Goal: Information Seeking & Learning: Check status

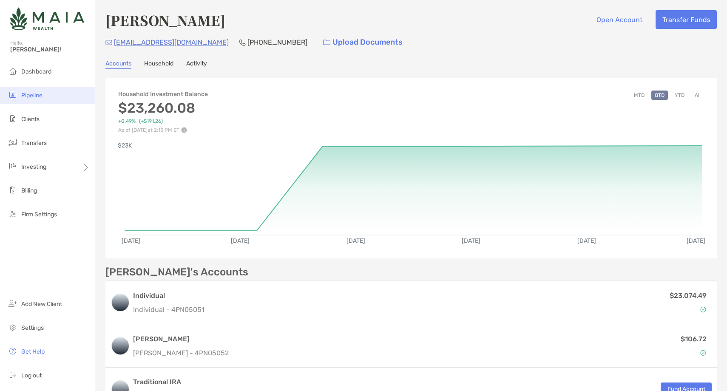
click at [51, 97] on li "Pipeline" at bounding box center [47, 95] width 95 height 17
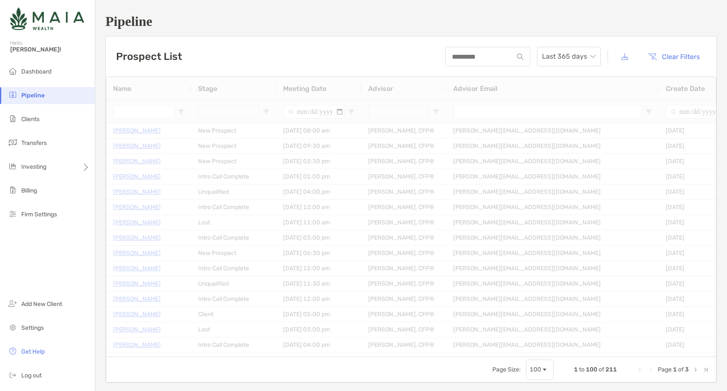
type input "**********"
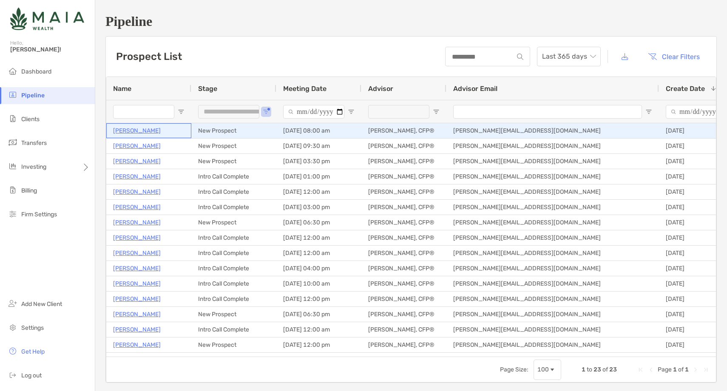
click at [123, 134] on p "Justin Tracy" at bounding box center [137, 130] width 48 height 11
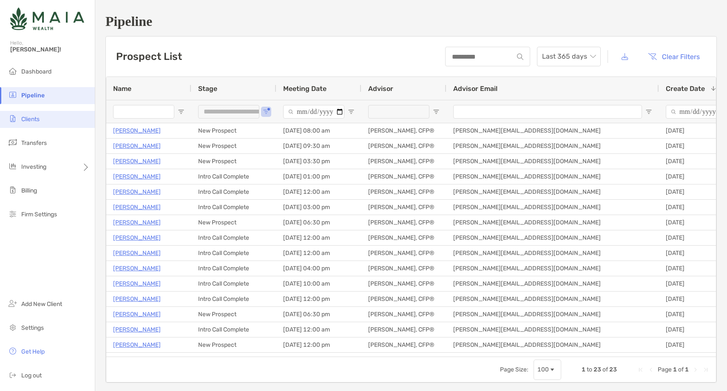
click at [54, 122] on li "Clients" at bounding box center [47, 119] width 95 height 17
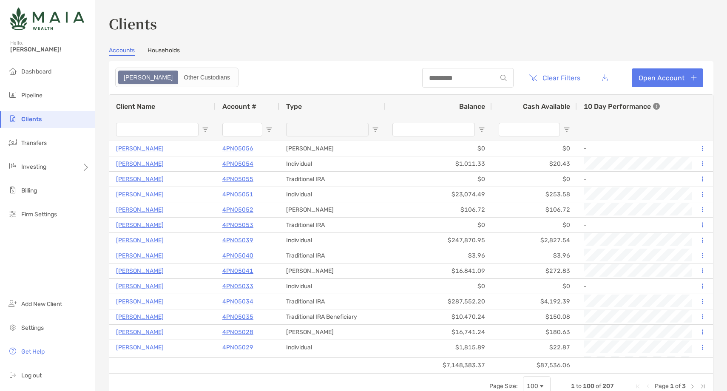
click at [145, 128] on input "Client Name Filter Input" at bounding box center [157, 130] width 82 height 14
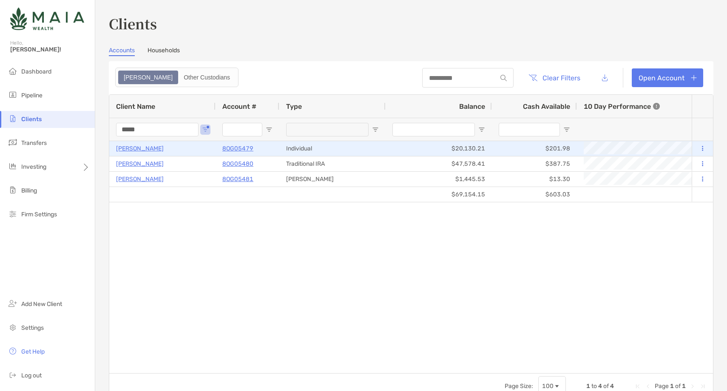
type input "*****"
click at [143, 146] on p "Achintya Sujan" at bounding box center [140, 148] width 48 height 11
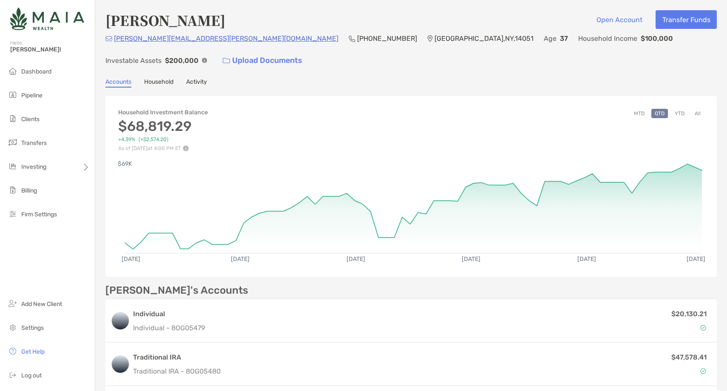
click at [700, 109] on button "All" at bounding box center [697, 113] width 13 height 9
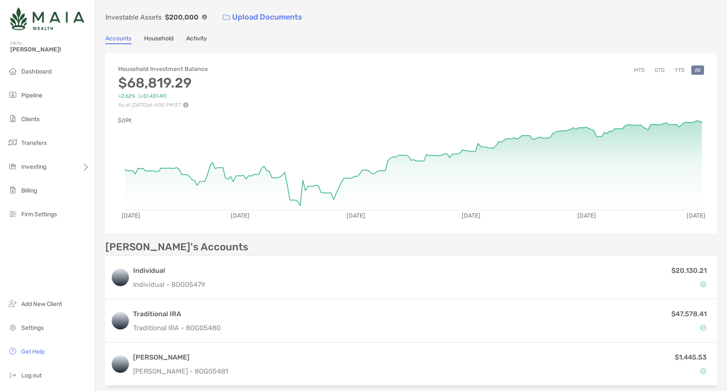
scroll to position [42, 0]
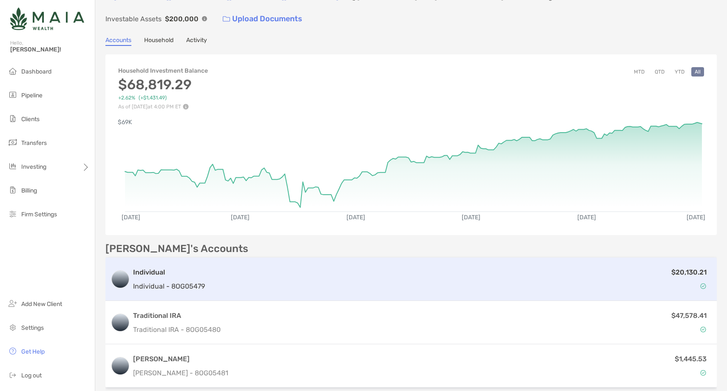
click at [392, 267] on div "$20,130.21" at bounding box center [459, 279] width 503 height 25
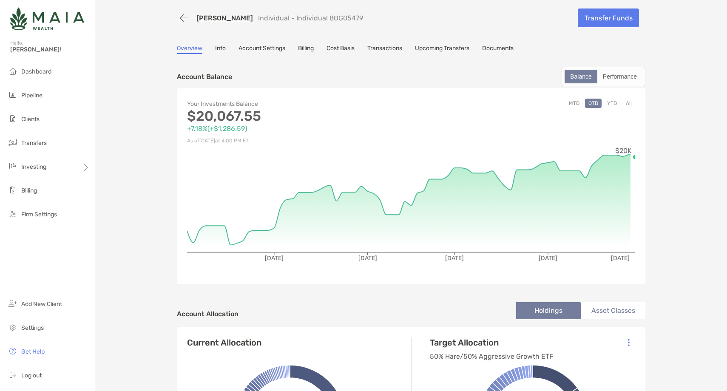
click at [626, 102] on button "All" at bounding box center [628, 103] width 13 height 9
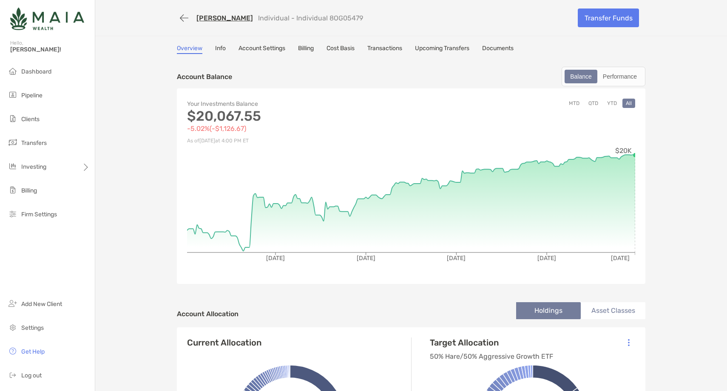
click at [221, 17] on link "[PERSON_NAME]" at bounding box center [224, 18] width 57 height 8
click at [224, 16] on link "[PERSON_NAME]" at bounding box center [224, 18] width 57 height 8
click at [57, 119] on li "Clients" at bounding box center [47, 119] width 95 height 17
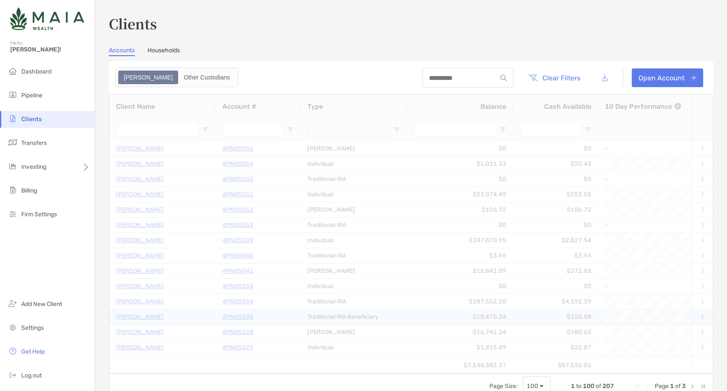
type input "*****"
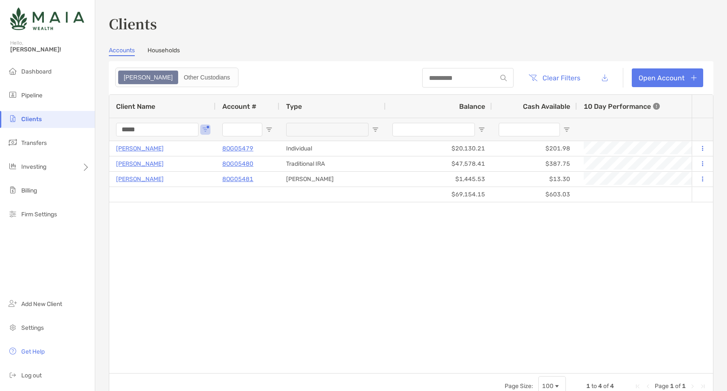
click at [126, 131] on input "*****" at bounding box center [157, 130] width 82 height 14
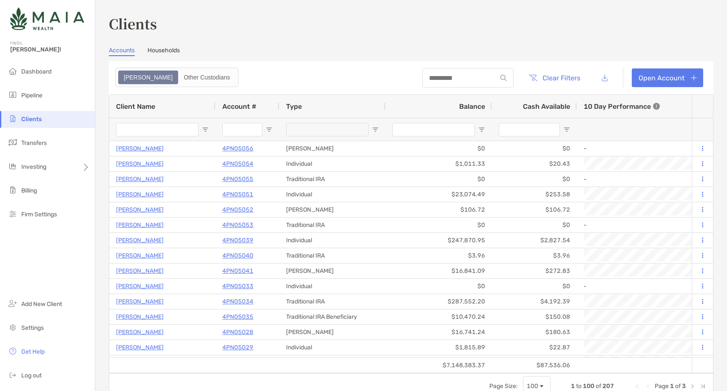
type input "*"
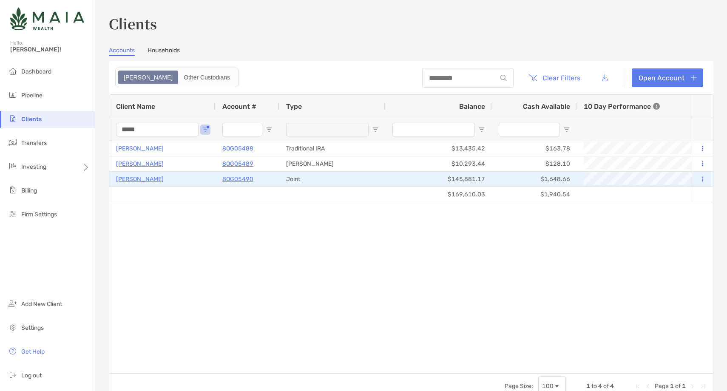
type input "*****"
click at [137, 177] on p "[PERSON_NAME]" at bounding box center [140, 179] width 48 height 11
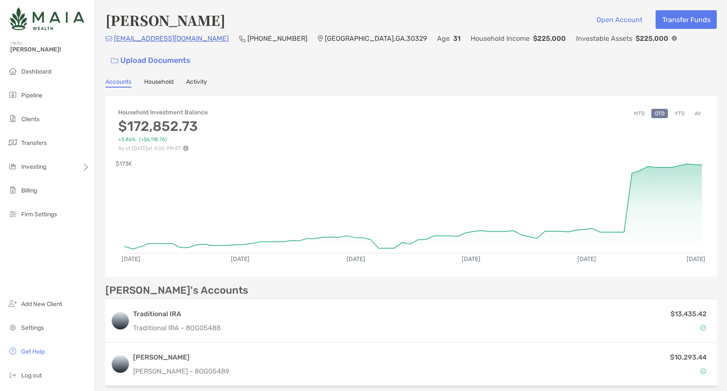
click at [697, 109] on button "All" at bounding box center [697, 113] width 13 height 9
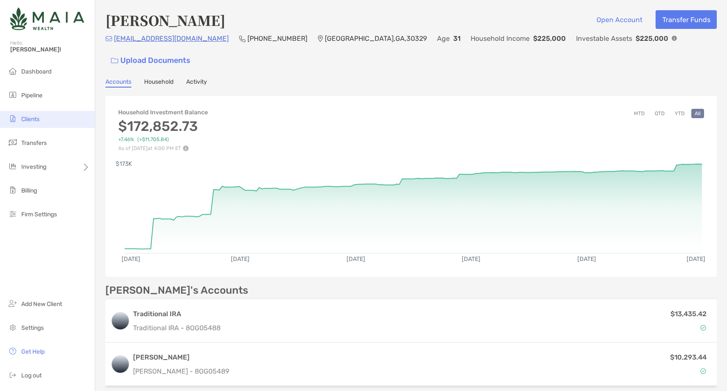
click at [52, 119] on li "Clients" at bounding box center [47, 119] width 95 height 17
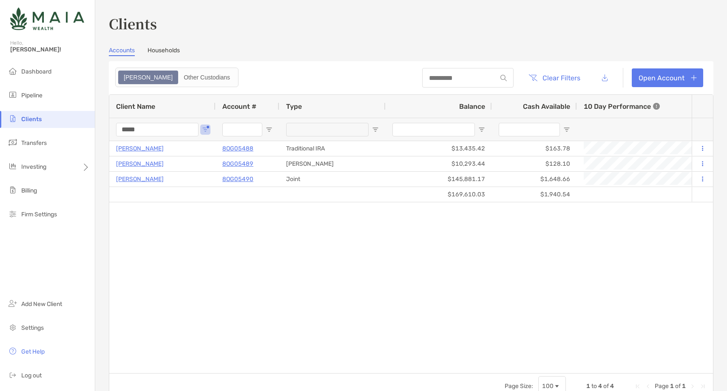
click at [136, 128] on input "*****" at bounding box center [157, 130] width 82 height 14
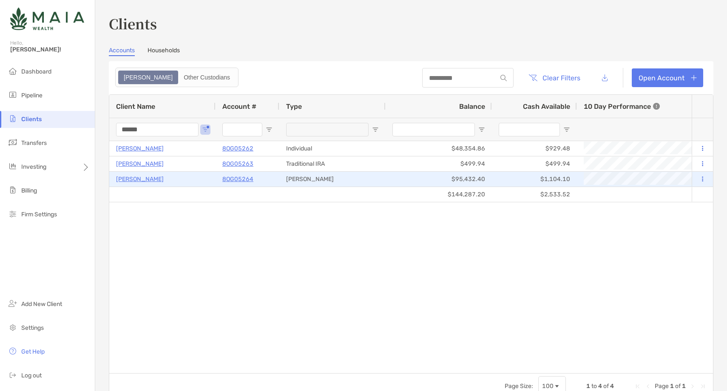
type input "******"
click at [241, 178] on p "8OG05264" at bounding box center [237, 179] width 31 height 11
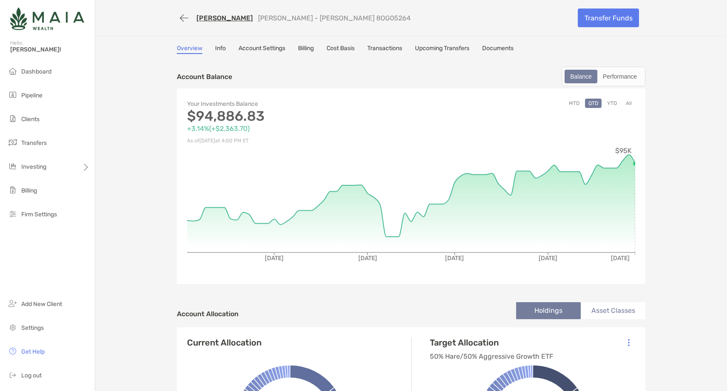
click at [629, 102] on button "All" at bounding box center [628, 103] width 13 height 9
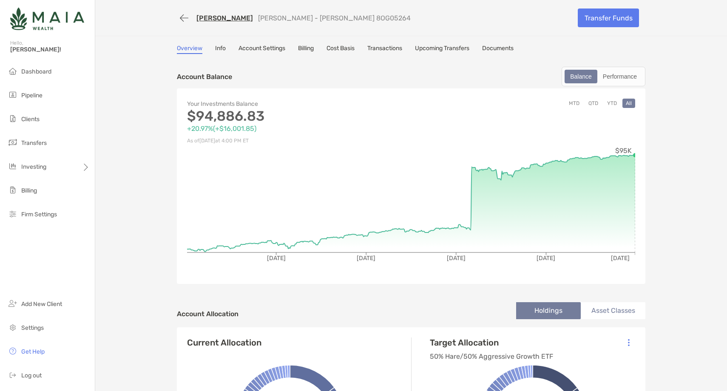
click at [611, 103] on button "YTD" at bounding box center [612, 103] width 17 height 9
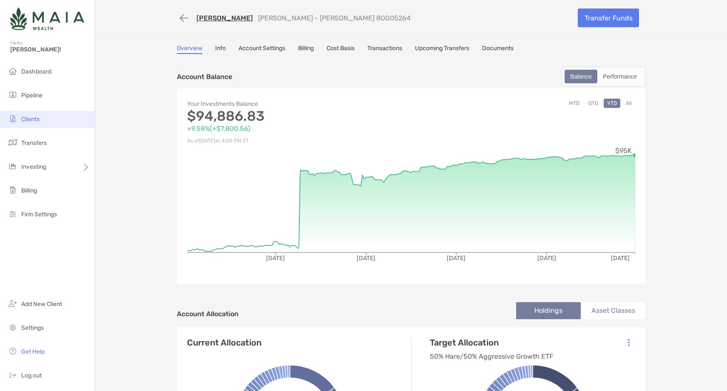
click at [47, 117] on li "Clients" at bounding box center [47, 119] width 95 height 17
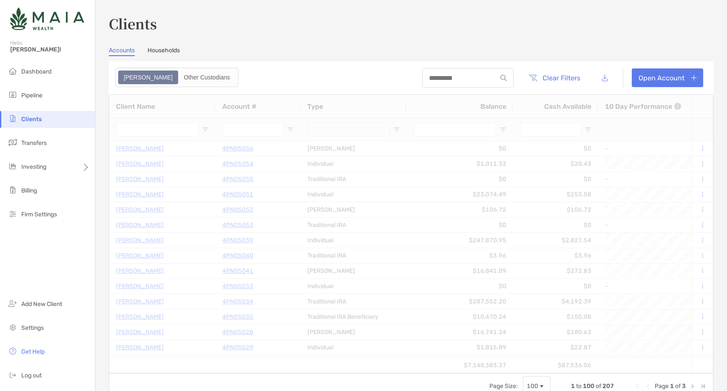
type input "******"
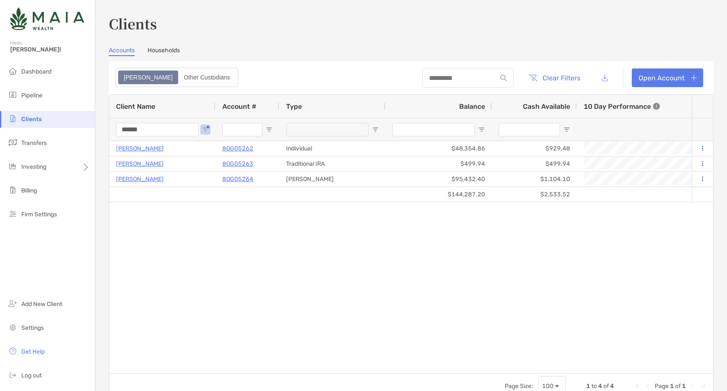
click at [131, 128] on input "******" at bounding box center [157, 130] width 82 height 14
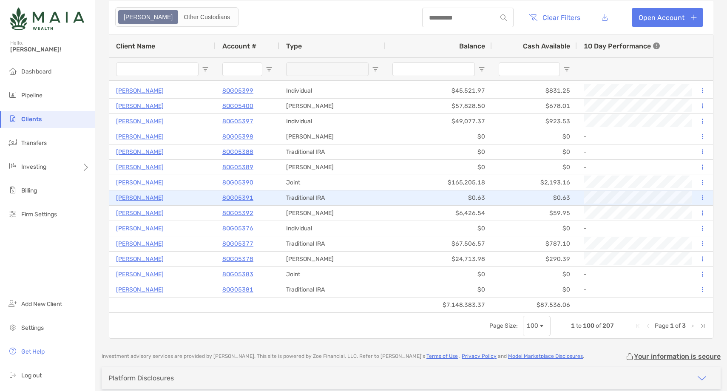
scroll to position [62, 0]
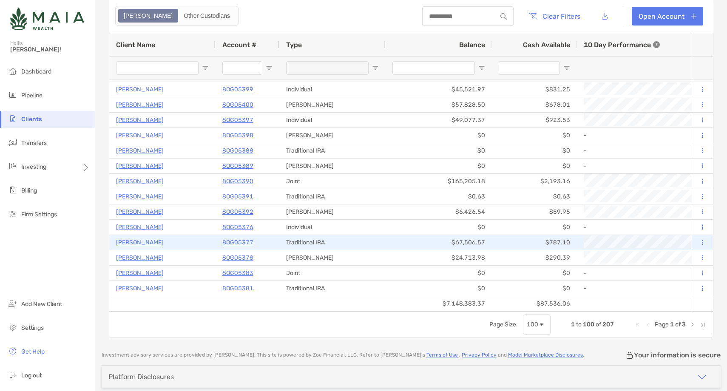
click at [240, 241] on p "8OG05377" at bounding box center [237, 242] width 31 height 11
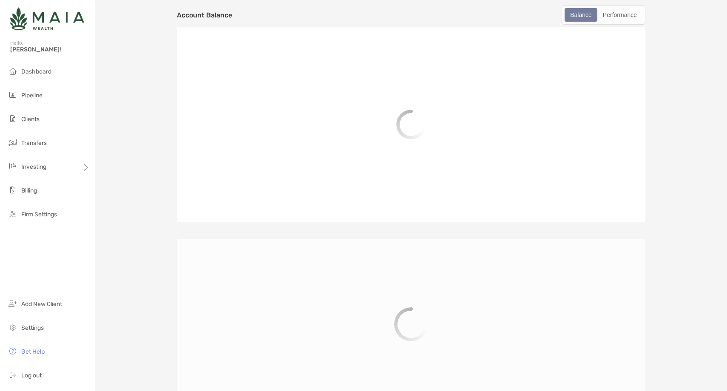
scroll to position [66, 0]
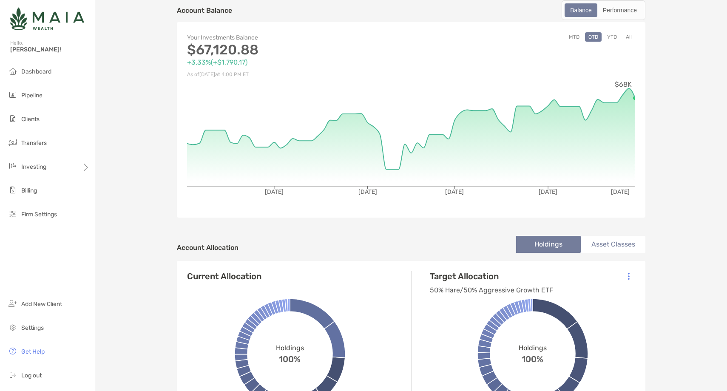
click at [613, 36] on button "YTD" at bounding box center [612, 36] width 17 height 9
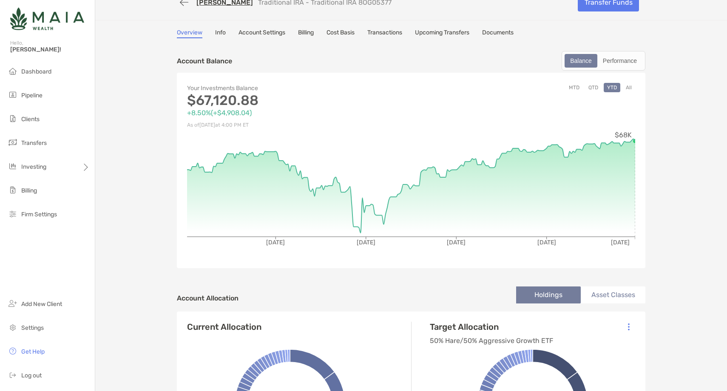
scroll to position [15, 0]
click at [627, 90] on button "All" at bounding box center [628, 87] width 13 height 9
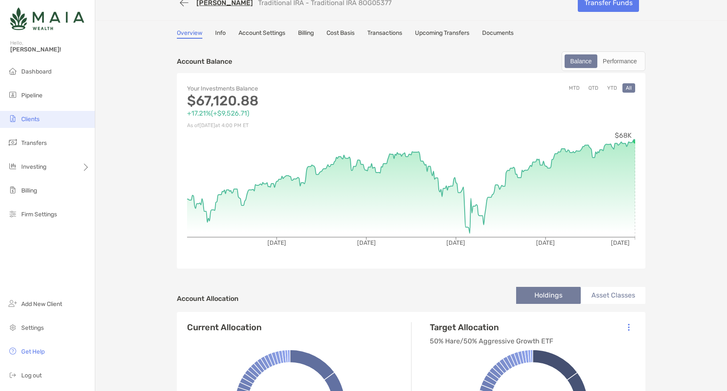
click at [36, 122] on span "Clients" at bounding box center [30, 119] width 18 height 7
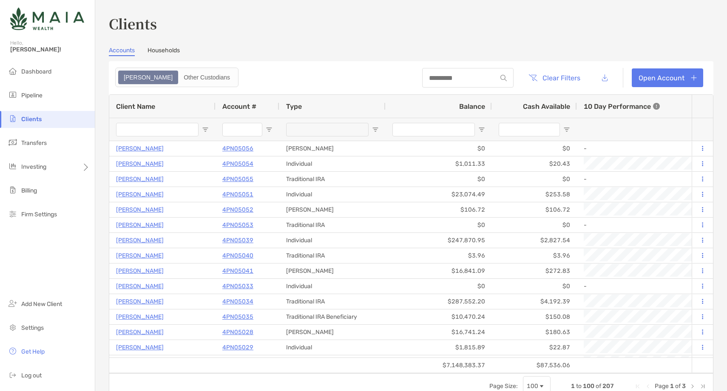
click at [145, 122] on div at bounding box center [157, 129] width 82 height 23
click at [140, 126] on input "Client Name Filter Input" at bounding box center [157, 130] width 82 height 14
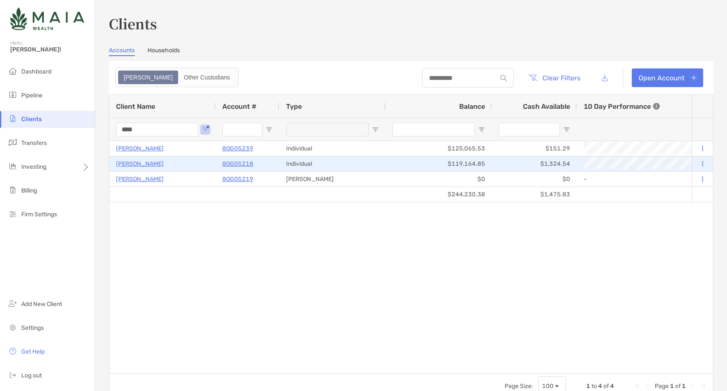
type input "****"
click at [235, 163] on p "8OG05218" at bounding box center [237, 164] width 31 height 11
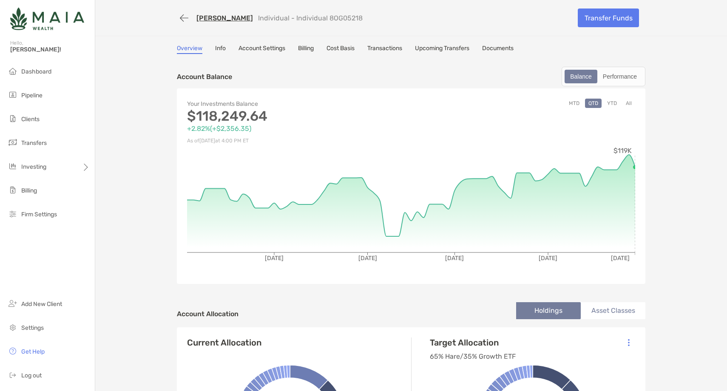
click at [613, 103] on button "YTD" at bounding box center [612, 103] width 17 height 9
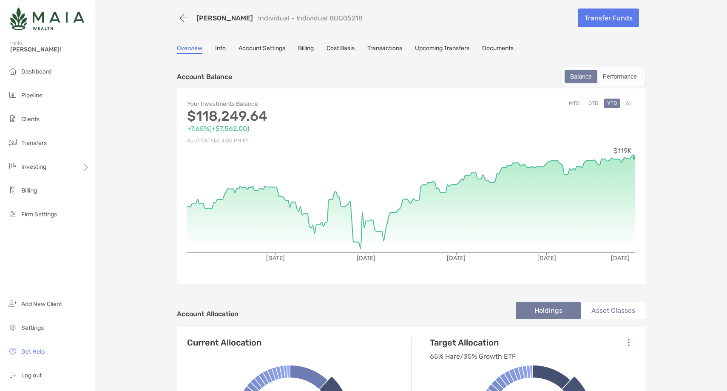
click at [218, 16] on link "Jason Sickles" at bounding box center [224, 18] width 57 height 8
drag, startPoint x: 45, startPoint y: 119, endPoint x: 203, endPoint y: 44, distance: 175.3
click at [53, 113] on li "Clients" at bounding box center [47, 119] width 95 height 17
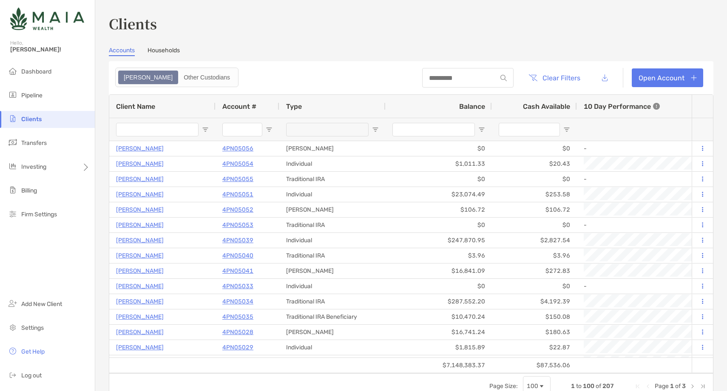
click at [151, 130] on input "Client Name Filter Input" at bounding box center [157, 130] width 82 height 14
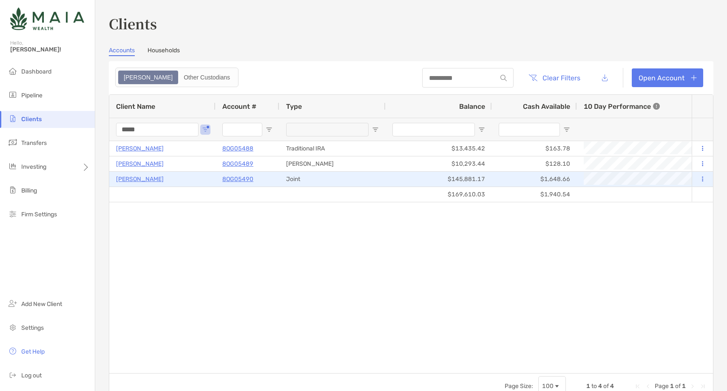
type input "*****"
click at [129, 177] on p "[PERSON_NAME]" at bounding box center [140, 179] width 48 height 11
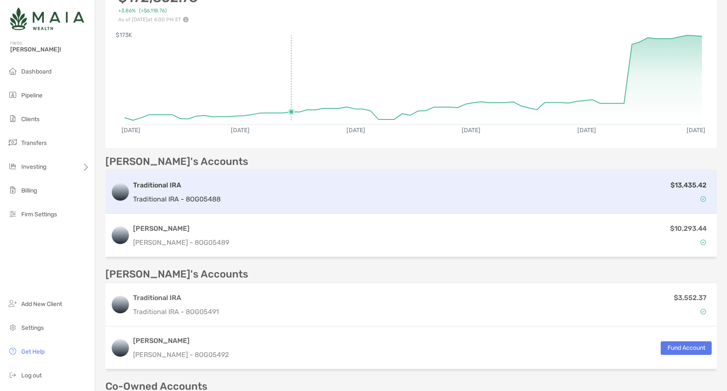
scroll to position [266, 0]
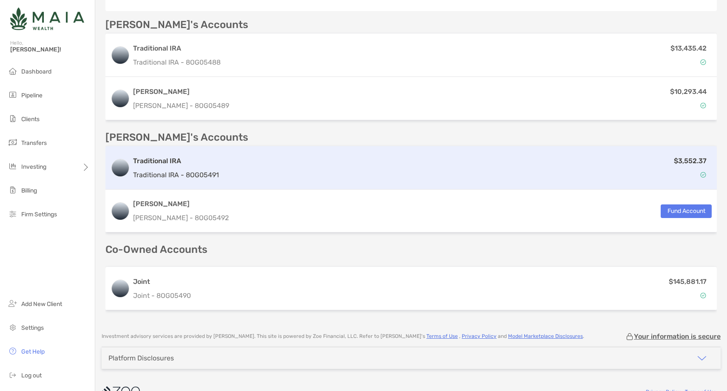
click at [210, 170] on p "Traditional IRA - 8OG05491" at bounding box center [176, 175] width 86 height 11
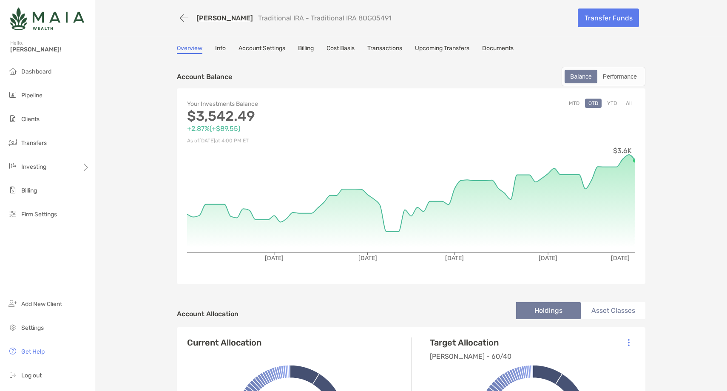
click at [634, 104] on button "All" at bounding box center [628, 103] width 13 height 9
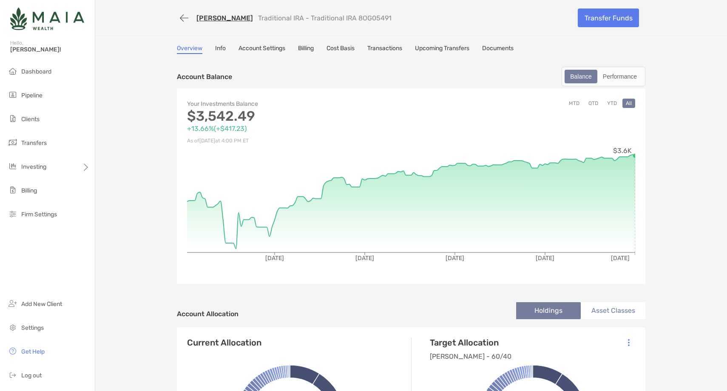
click at [611, 104] on button "YTD" at bounding box center [612, 103] width 17 height 9
click at [221, 18] on link "Katherine Cude" at bounding box center [224, 18] width 57 height 8
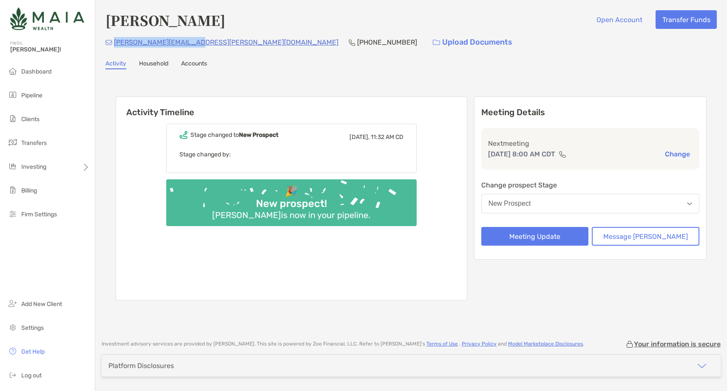
drag, startPoint x: 190, startPoint y: 43, endPoint x: 113, endPoint y: 45, distance: 76.5
click at [113, 45] on div "justin.tracy@ymail.com (715) 797-8286 Upload Documents" at bounding box center [410, 42] width 611 height 18
copy p "justin.tracy@ymail.com"
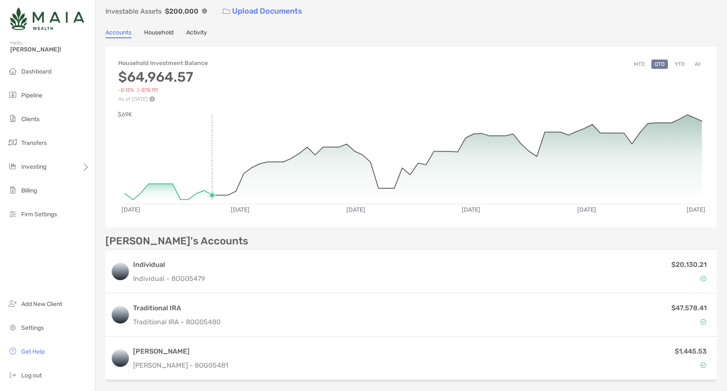
scroll to position [61, 0]
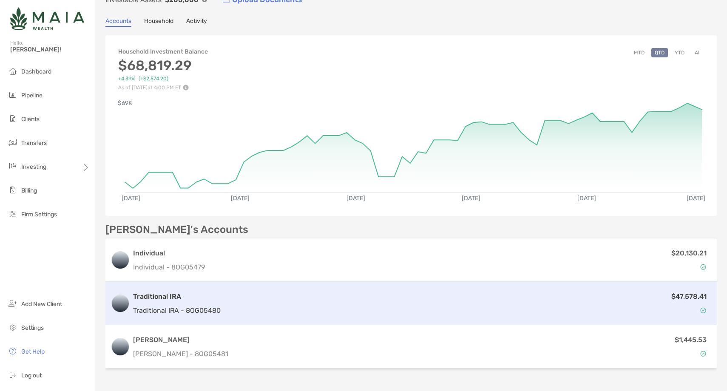
click at [224, 291] on div "$47,578.41" at bounding box center [467, 303] width 487 height 25
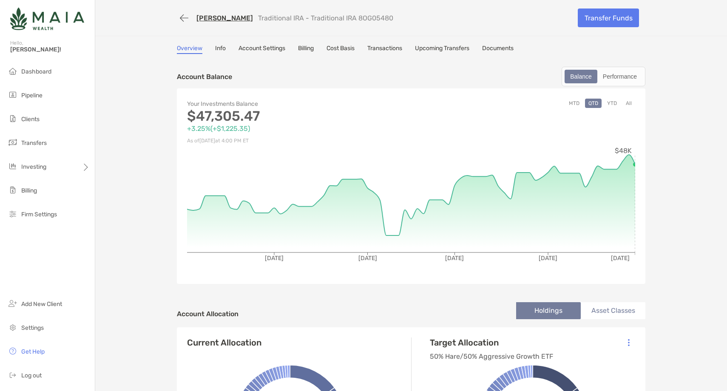
click at [527, 20] on div "Achintya Sujan Traditional IRA - Traditional IRA 8OG05480" at bounding box center [374, 18] width 394 height 16
click at [628, 101] on button "All" at bounding box center [628, 103] width 13 height 9
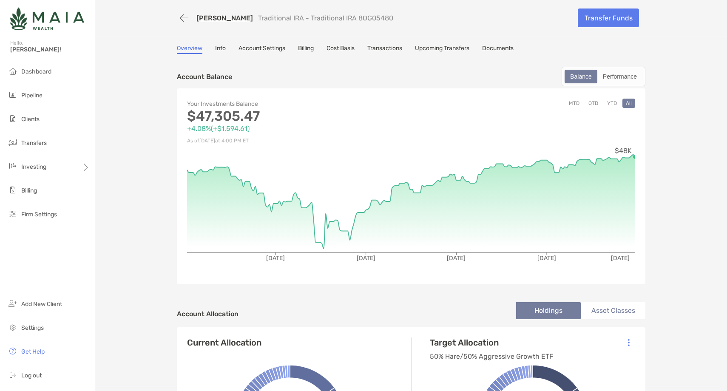
click at [231, 19] on link "[PERSON_NAME]" at bounding box center [224, 18] width 57 height 8
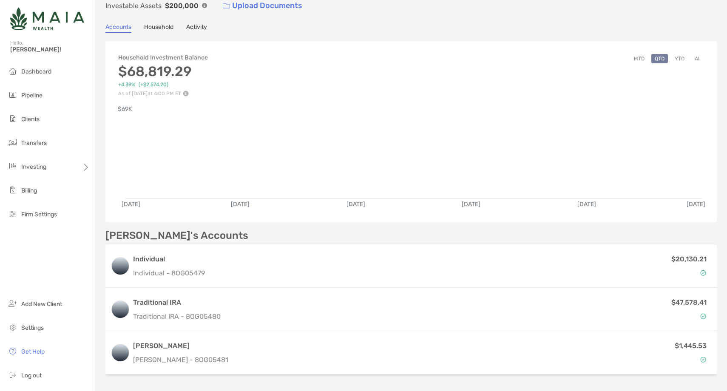
scroll to position [119, 0]
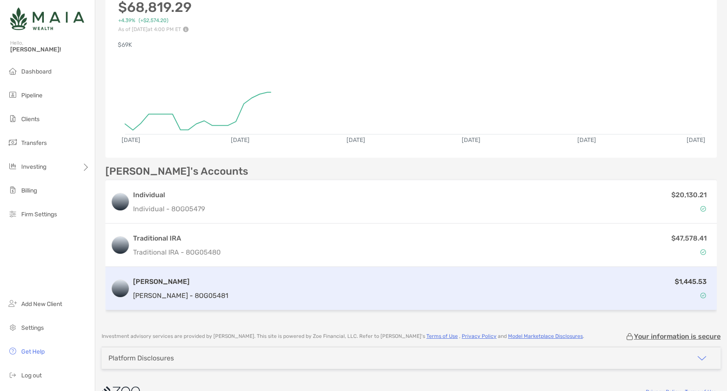
click at [241, 278] on div "$1,445.53" at bounding box center [472, 288] width 480 height 25
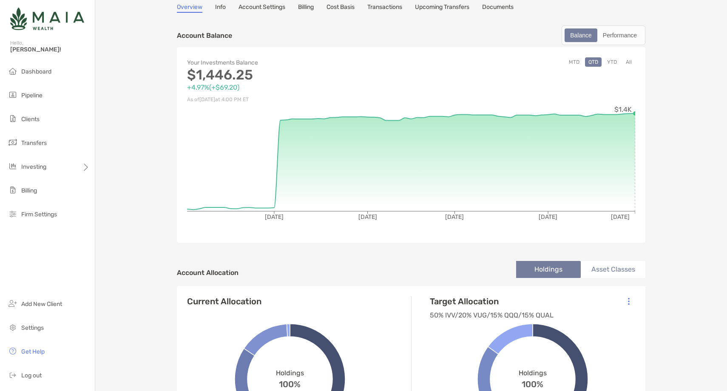
scroll to position [41, 0]
click at [629, 62] on button "All" at bounding box center [628, 61] width 13 height 9
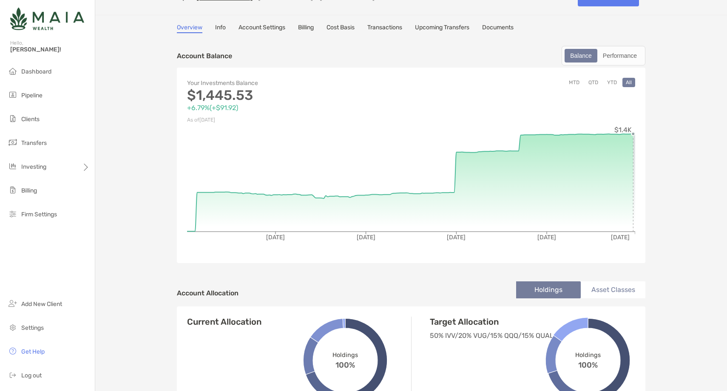
scroll to position [0, 0]
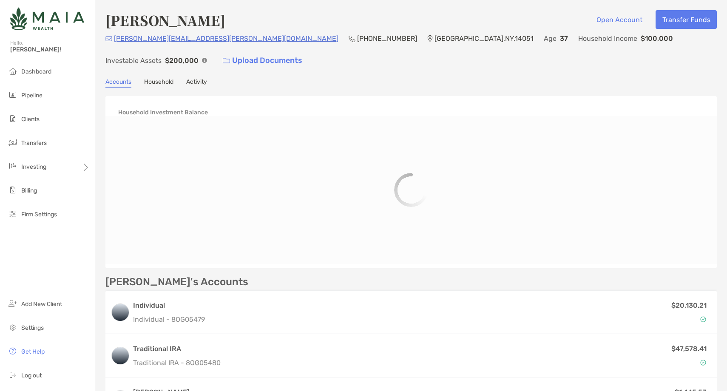
scroll to position [0, 0]
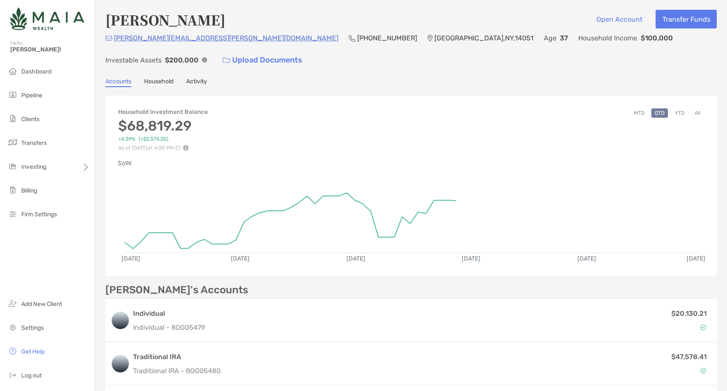
click at [696, 108] on button "All" at bounding box center [697, 112] width 13 height 9
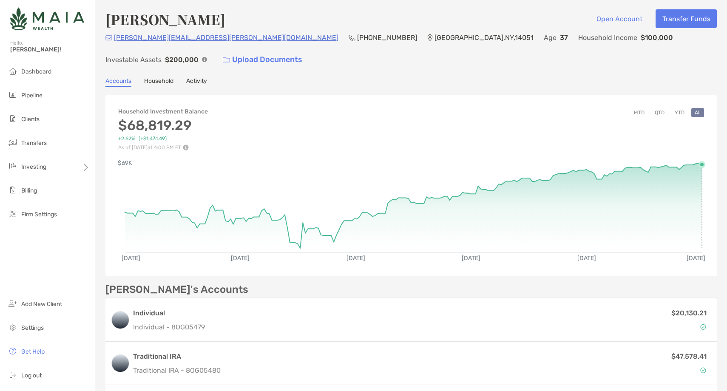
scroll to position [0, 0]
click at [683, 109] on button "YTD" at bounding box center [679, 113] width 17 height 9
click at [700, 109] on button "All" at bounding box center [697, 113] width 13 height 9
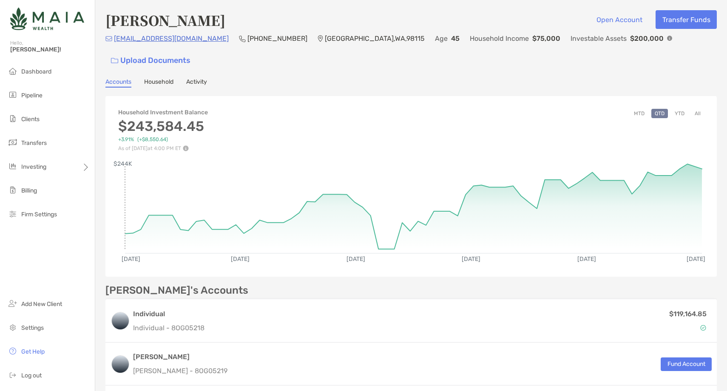
scroll to position [0, 0]
click at [682, 108] on button "YTD" at bounding box center [679, 112] width 17 height 9
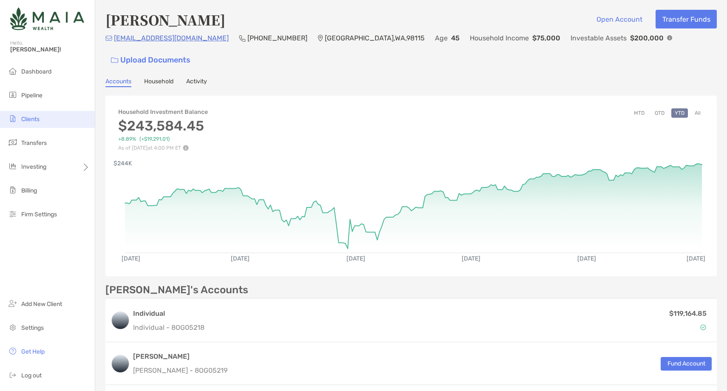
click at [35, 126] on li "Clients" at bounding box center [47, 119] width 95 height 17
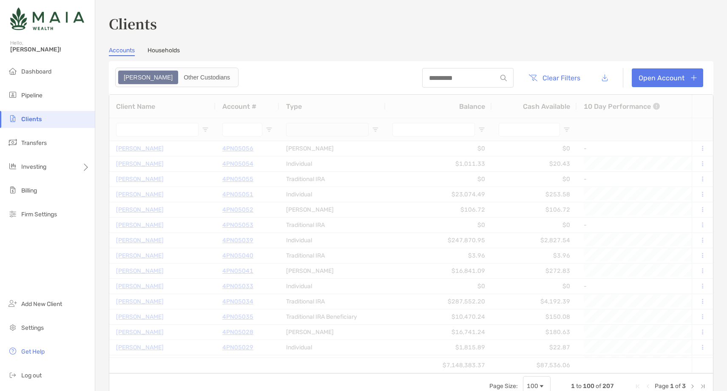
type input "****"
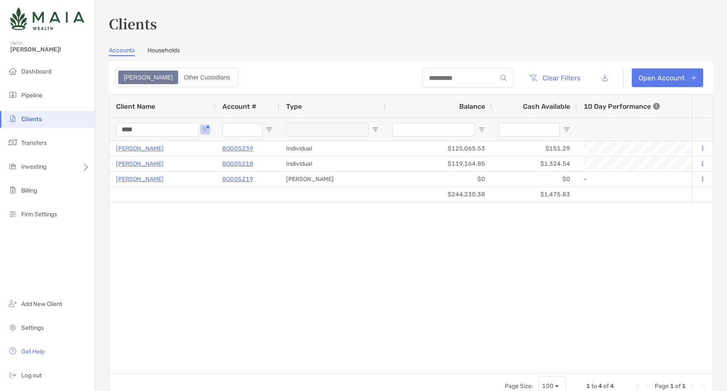
click at [125, 129] on input "****" at bounding box center [157, 130] width 82 height 14
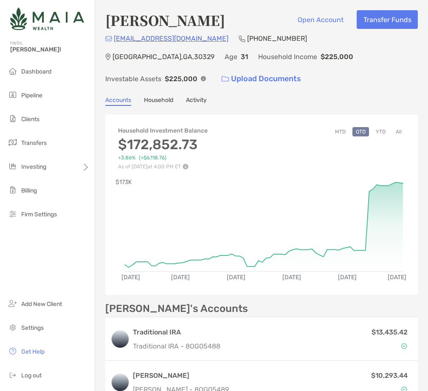
click at [377, 127] on button "YTD" at bounding box center [381, 131] width 17 height 9
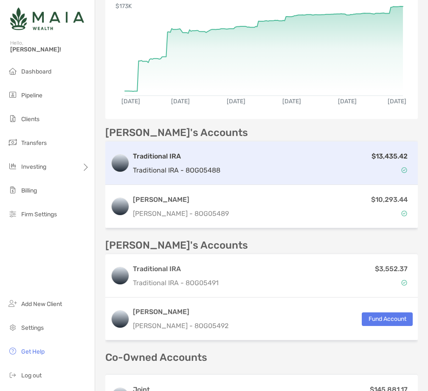
scroll to position [183, 0]
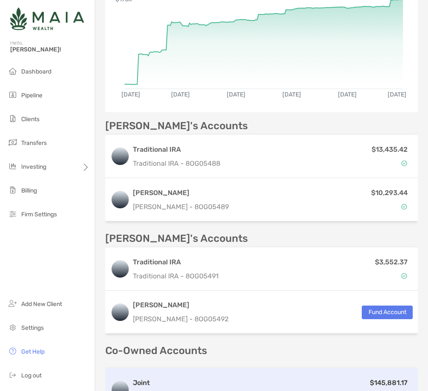
click at [224, 377] on div "$145,881.17" at bounding box center [303, 389] width 219 height 25
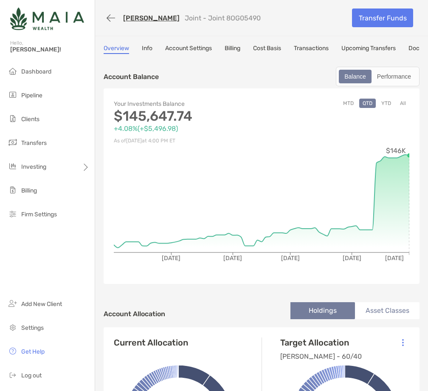
click at [408, 102] on button "All" at bounding box center [403, 103] width 13 height 9
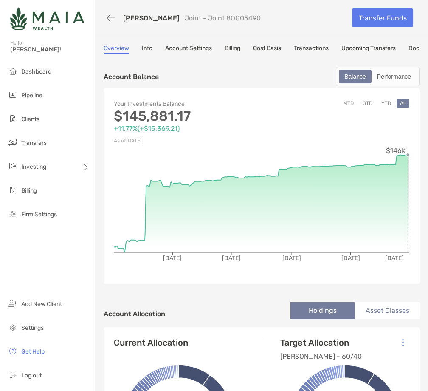
click at [390, 102] on button "YTD" at bounding box center [386, 103] width 17 height 9
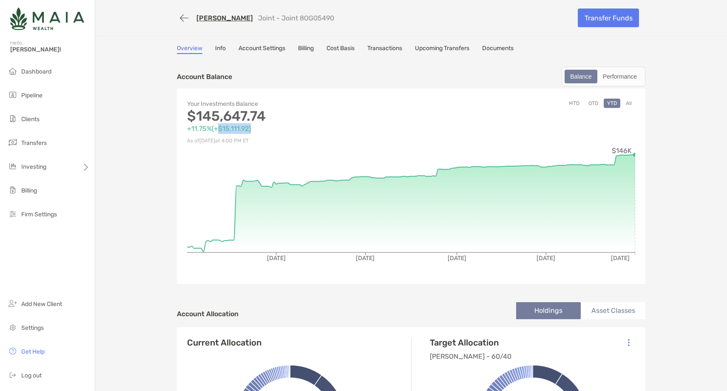
drag, startPoint x: 220, startPoint y: 130, endPoint x: 252, endPoint y: 129, distance: 32.3
click at [252, 129] on p "+11.75% ( +$15,111.92 )" at bounding box center [299, 128] width 224 height 11
drag, startPoint x: 265, startPoint y: 117, endPoint x: 194, endPoint y: 122, distance: 70.7
click at [194, 122] on p "$145,647.74" at bounding box center [299, 116] width 224 height 11
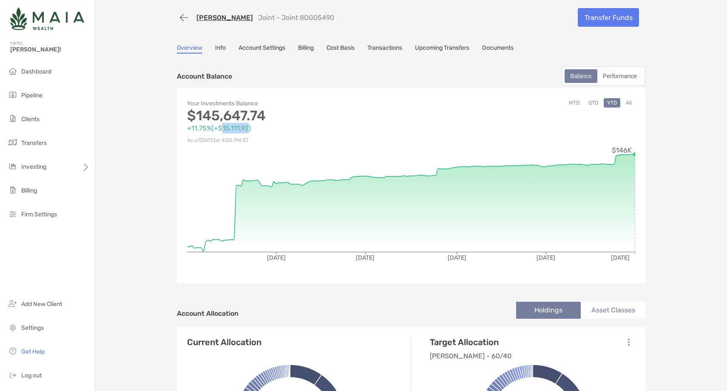
drag, startPoint x: 250, startPoint y: 128, endPoint x: 222, endPoint y: 128, distance: 28.1
click at [223, 128] on p "+11.75% ( +$15,111.92 )" at bounding box center [299, 128] width 224 height 11
click at [234, 127] on p "+11.75% ( +$15,111.92 )" at bounding box center [299, 128] width 224 height 11
drag, startPoint x: 251, startPoint y: 128, endPoint x: 222, endPoint y: 129, distance: 28.5
click at [222, 129] on p "+11.75% ( +$15,111.92 )" at bounding box center [299, 128] width 224 height 11
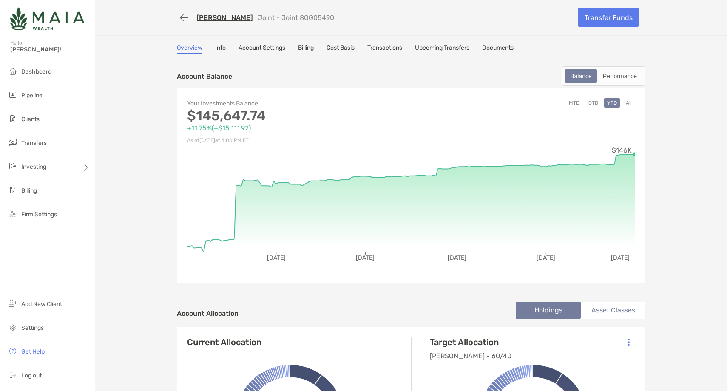
click at [377, 74] on div "Account Balance Balance Performance" at bounding box center [411, 76] width 468 height 20
click at [390, 47] on link "Transactions" at bounding box center [384, 49] width 35 height 9
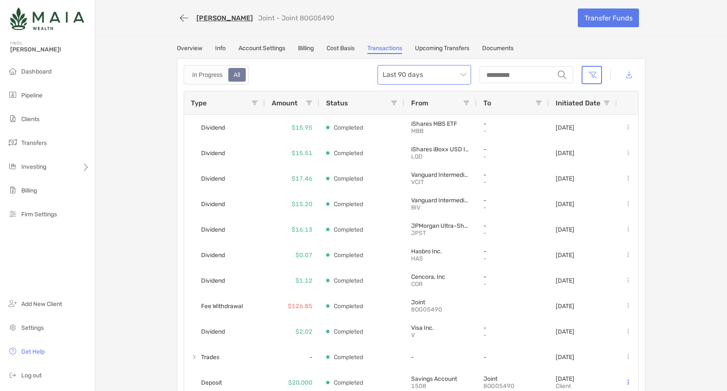
click at [433, 77] on span "Last 90 days" at bounding box center [424, 74] width 83 height 19
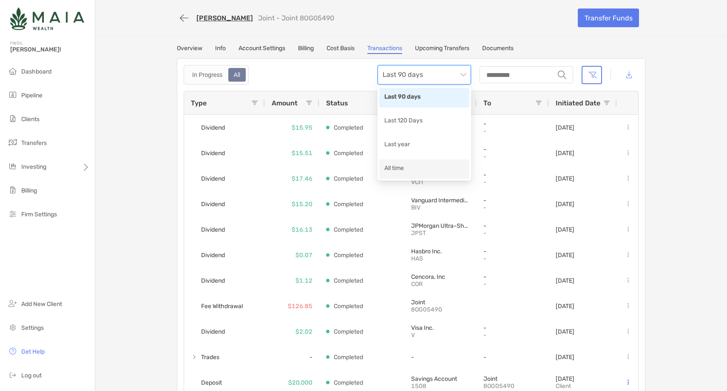
click at [404, 168] on div "All time" at bounding box center [424, 169] width 80 height 11
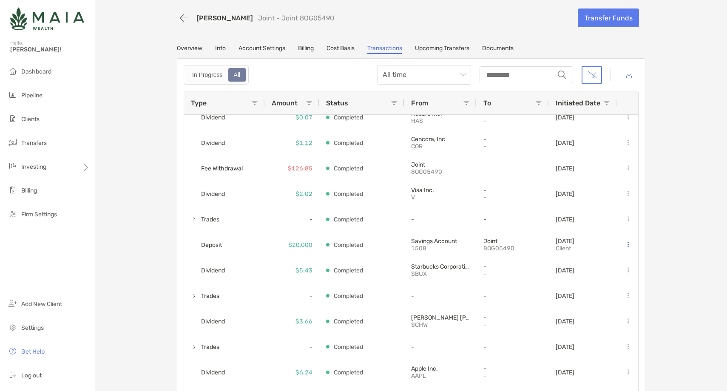
scroll to position [165, 0]
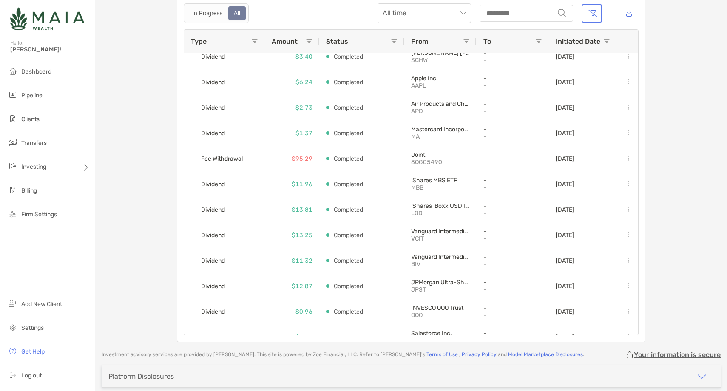
click at [256, 43] on span at bounding box center [254, 41] width 7 height 7
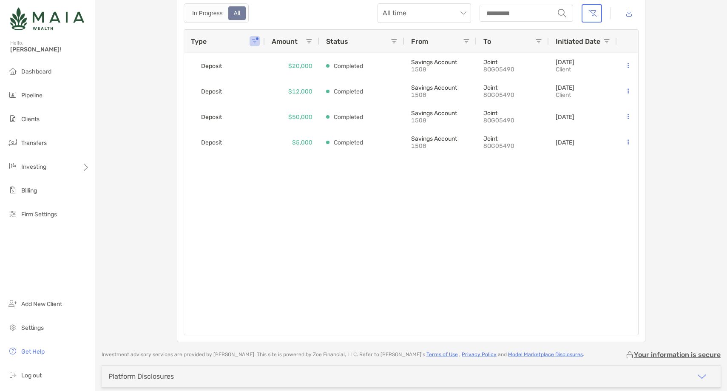
click at [395, 230] on div "Deposit $20,000 Completed Savings Account 1508 Joint 8OG05490 09/02/2025 Client…" at bounding box center [411, 194] width 454 height 282
